Goal: Task Accomplishment & Management: Use online tool/utility

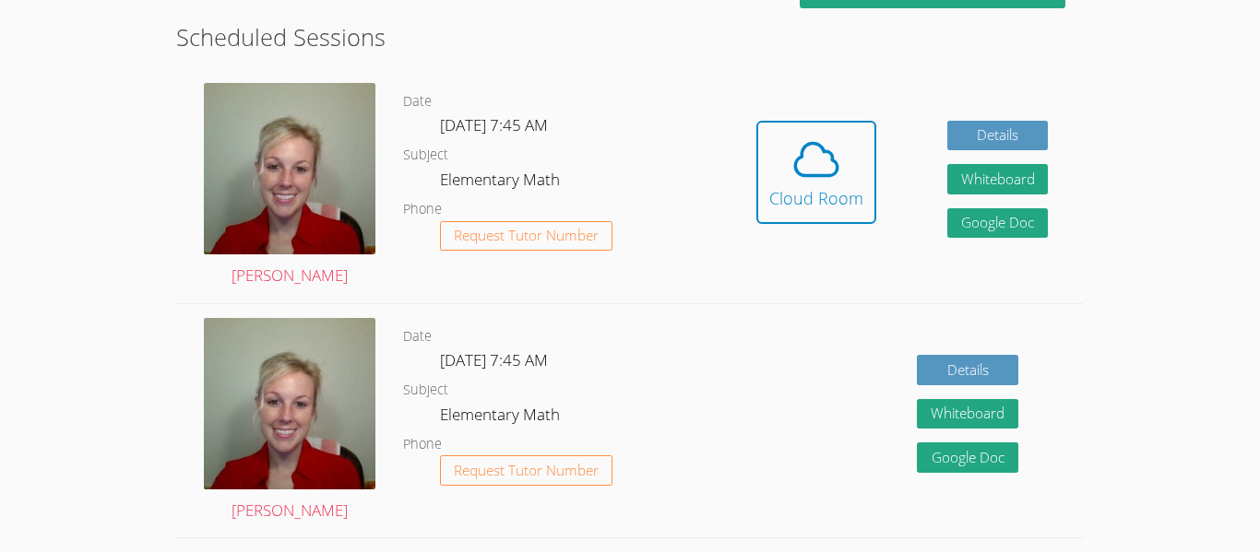
scroll to position [553, 0]
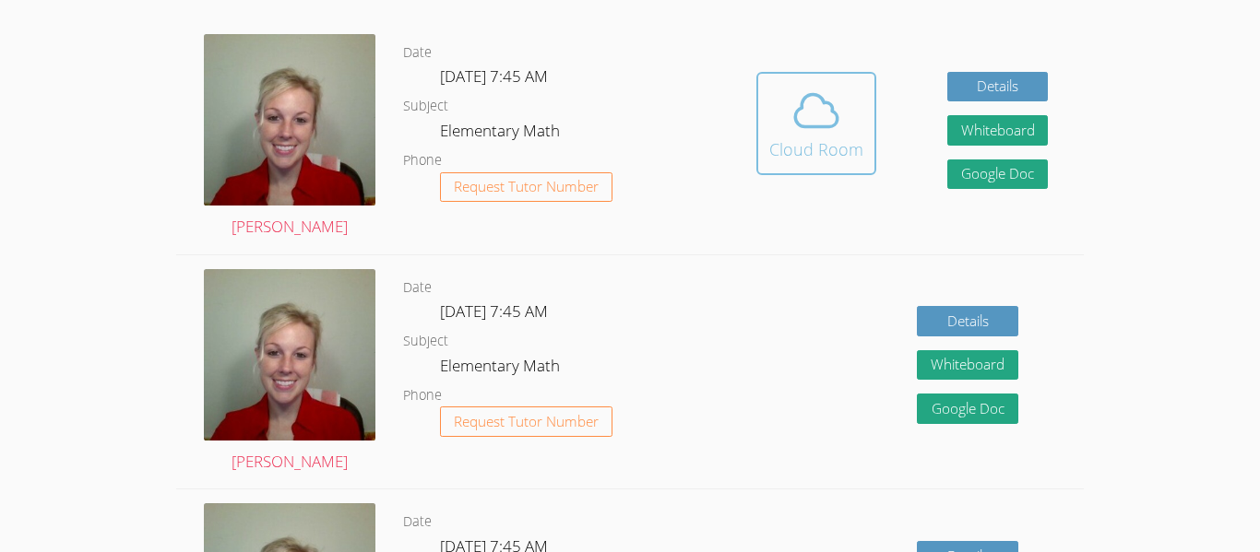
click at [771, 172] on button "Cloud Room" at bounding box center [816, 123] width 120 height 103
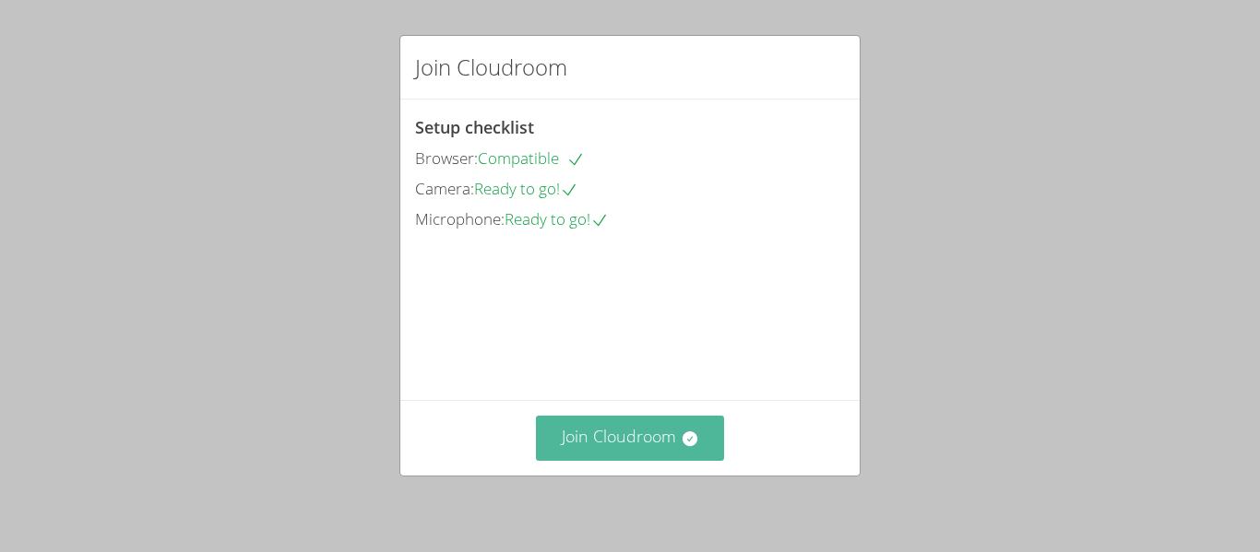
click at [611, 433] on button "Join Cloudroom" at bounding box center [630, 438] width 189 height 45
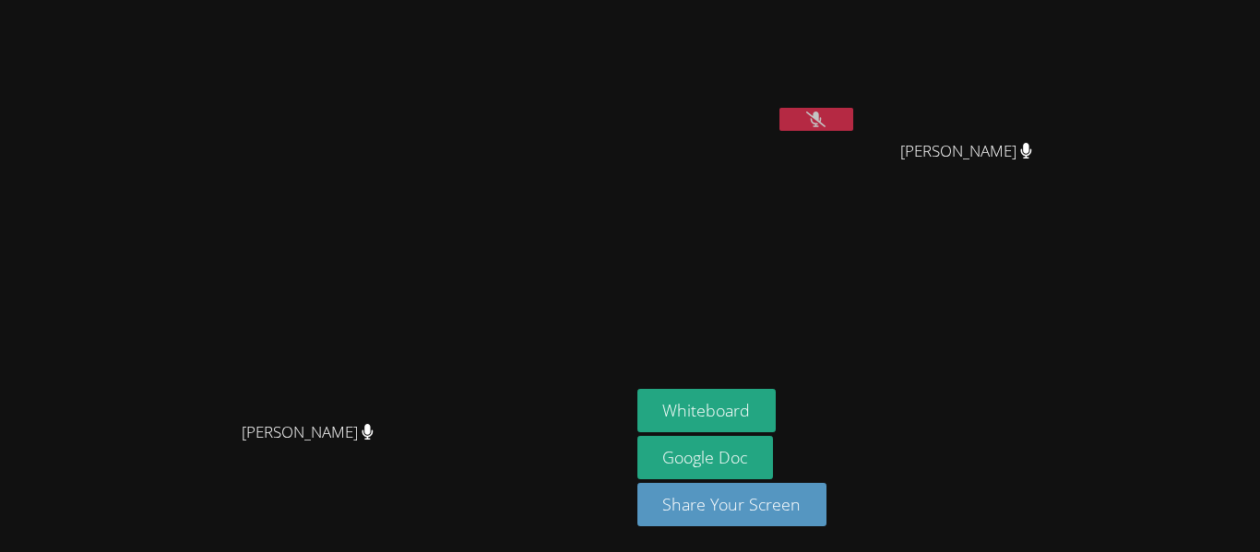
click at [825, 125] on icon at bounding box center [815, 120] width 19 height 16
click at [853, 116] on button at bounding box center [816, 119] width 74 height 23
click at [825, 113] on icon at bounding box center [815, 120] width 19 height 16
click at [1091, 222] on aside "[PERSON_NAME] [PERSON_NAME] [PERSON_NAME] Whiteboard Google Doc Share Your Scre…" at bounding box center [860, 276] width 461 height 552
click at [853, 117] on button at bounding box center [816, 119] width 74 height 23
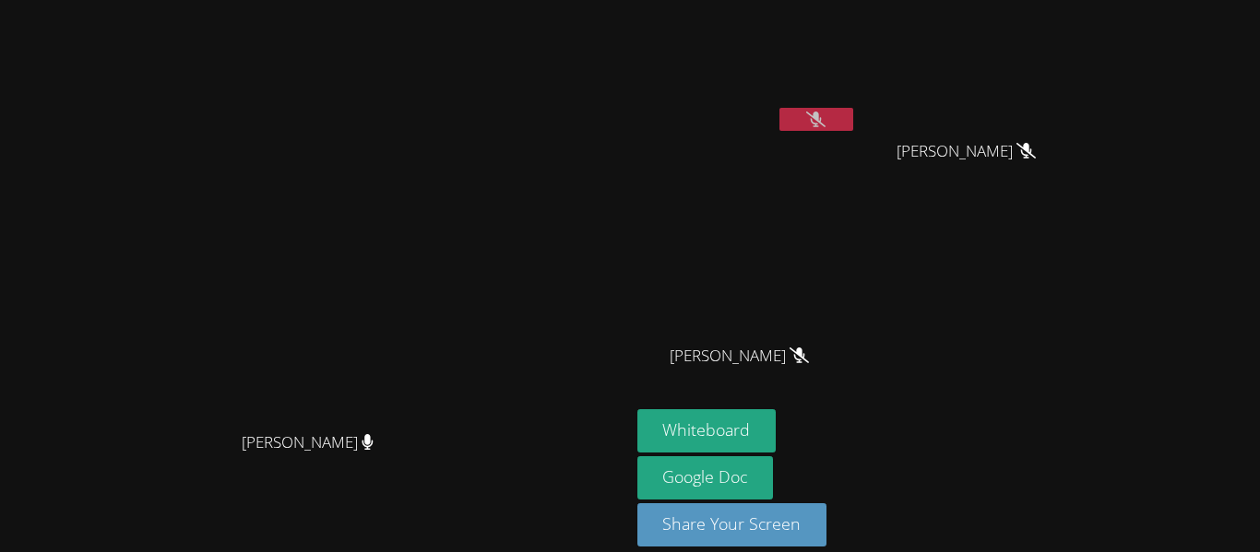
click at [857, 106] on video at bounding box center [747, 69] width 220 height 124
click at [825, 118] on icon at bounding box center [815, 120] width 19 height 16
click at [777, 421] on button "Whiteboard" at bounding box center [706, 431] width 139 height 43
